Goal: Use online tool/utility: Use online tool/utility

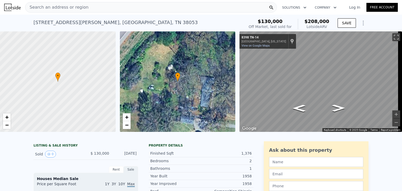
click at [155, 75] on div "• + − • + − ← Move left → Move right ↑ Move up ↓ Move down + Zoom in - Zoom out…" at bounding box center [201, 81] width 402 height 100
click at [107, 80] on div "• + − • + − ← Move left → Move right ↑ Move up ↓ Move down + Zoom in - Zoom out…" at bounding box center [201, 81] width 402 height 100
click at [96, 70] on div "• + − • + − ← Move left → Move right ↑ Move up ↓ Move down + Zoom in - Zoom out…" at bounding box center [201, 81] width 402 height 100
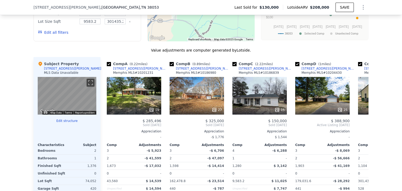
scroll to position [484, 0]
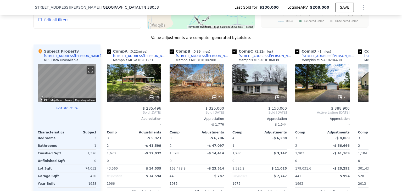
click at [67, 110] on button "Edit structure" at bounding box center [67, 108] width 59 height 4
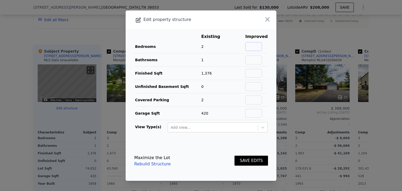
click at [249, 46] on input "text" at bounding box center [253, 46] width 17 height 9
type input "3"
click at [252, 58] on input "text" at bounding box center [253, 59] width 17 height 9
type input "2"
click at [250, 162] on button "SAVE EDITS" at bounding box center [250, 161] width 33 height 10
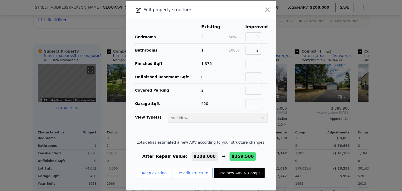
click at [231, 172] on button "Use new ARV & Comps" at bounding box center [239, 173] width 50 height 10
type input "$ 259,500"
type input "$ 105,757"
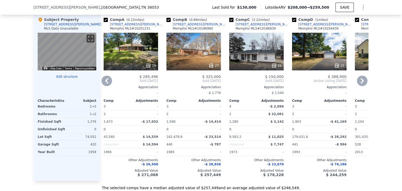
scroll to position [532, 0]
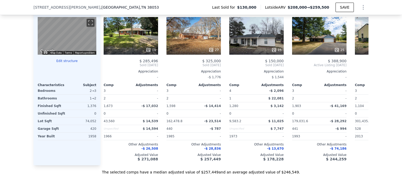
click at [68, 63] on button "Edit structure" at bounding box center [67, 61] width 59 height 4
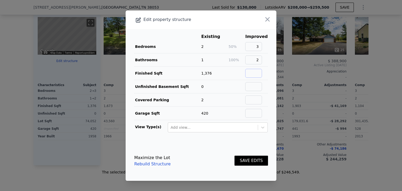
click at [249, 75] on input "text" at bounding box center [253, 73] width 17 height 9
type input "1900"
click at [249, 160] on button "SAVE EDITS" at bounding box center [250, 161] width 33 height 10
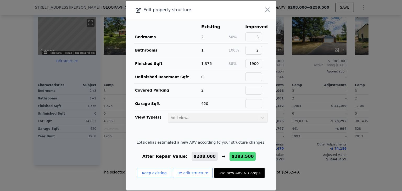
click at [231, 172] on button "Use new ARV & Comps" at bounding box center [239, 173] width 50 height 10
type input "3"
type input "2"
type input "1673"
type input "2304"
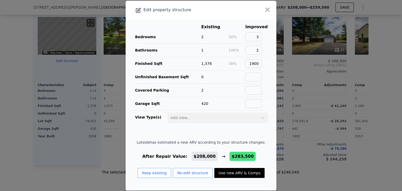
type input "43560"
type input "67953.6"
type input "$ 283,500"
type input "$ 128,328"
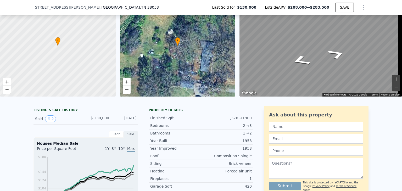
scroll to position [0, 0]
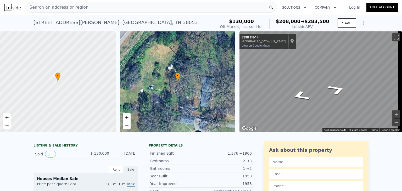
type input "4"
type input "1"
type input "1104"
type input "1903"
type input "9583.2"
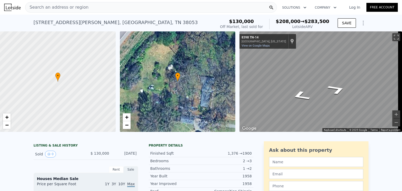
type input "301435.2"
type input "$ 208,000"
type input "$ 57,326"
